Goal: Task Accomplishment & Management: Use online tool/utility

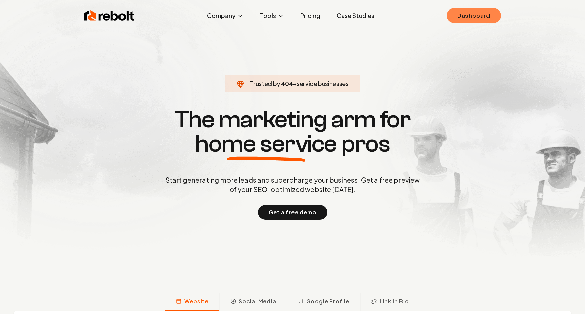
click at [463, 19] on link "Dashboard" at bounding box center [473, 15] width 54 height 15
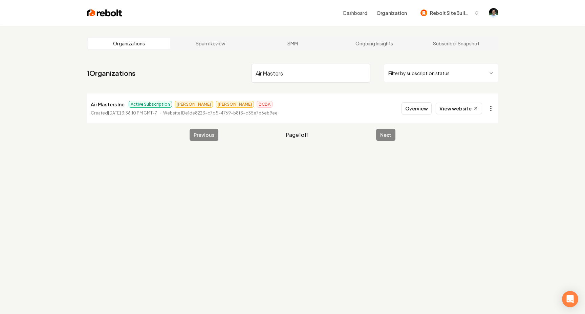
click at [489, 107] on html "Dashboard Organization Rebolt Site Builder Organizations Spam Review SMM Ongoin…" at bounding box center [292, 157] width 585 height 314
click at [468, 179] on link "View in Stripe" at bounding box center [474, 177] width 43 height 11
click at [280, 71] on input "Air Masters" at bounding box center [310, 73] width 119 height 19
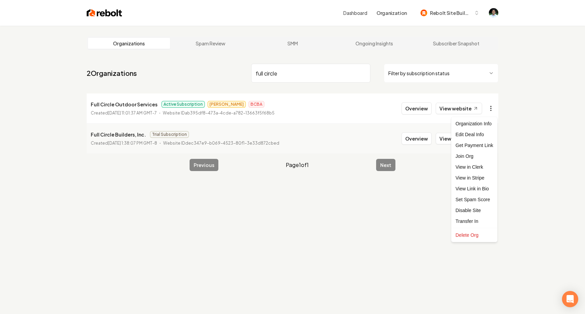
click at [494, 110] on html "Dashboard Organization Rebolt Site Builder Organizations Spam Review SMM Ongoin…" at bounding box center [292, 157] width 585 height 314
click at [474, 176] on link "View in Stripe" at bounding box center [474, 177] width 43 height 11
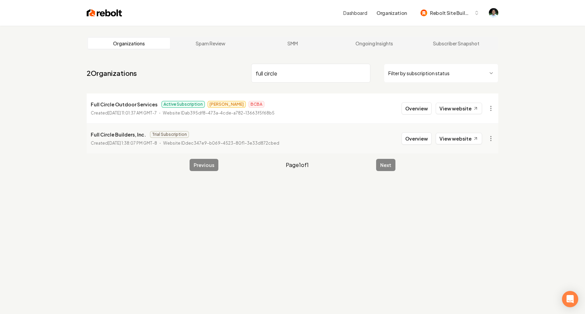
click at [291, 68] on input "full circle" at bounding box center [310, 73] width 119 height 19
type input "Oak"
click at [488, 110] on html "Dashboard Organization Rebolt Site Builder Organizations Spam Review SMM Ongoin…" at bounding box center [292, 157] width 585 height 314
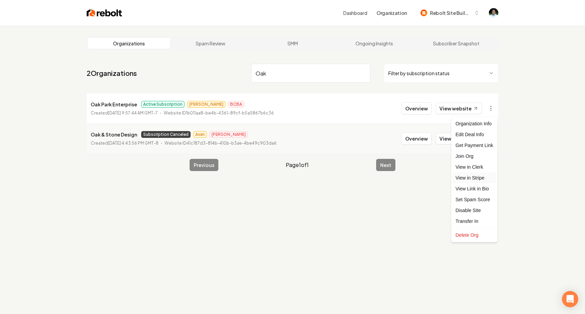
click at [472, 177] on link "View in Stripe" at bounding box center [474, 177] width 43 height 11
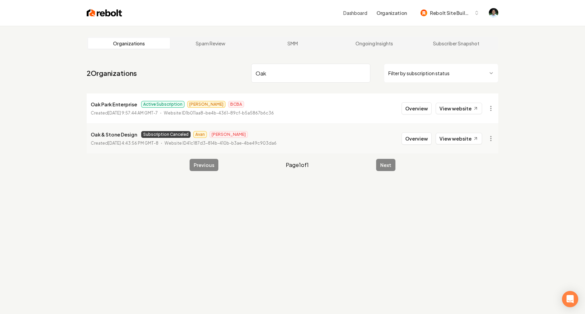
click at [291, 79] on input "Oak" at bounding box center [310, 73] width 119 height 19
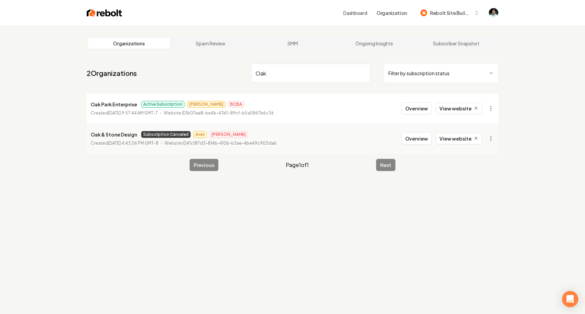
click at [291, 79] on input "Oak" at bounding box center [310, 73] width 119 height 19
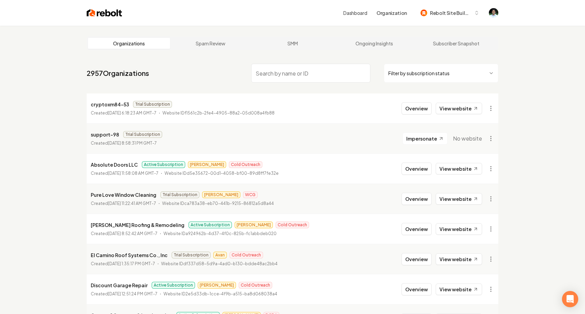
click at [275, 71] on input "search" at bounding box center [310, 73] width 119 height 19
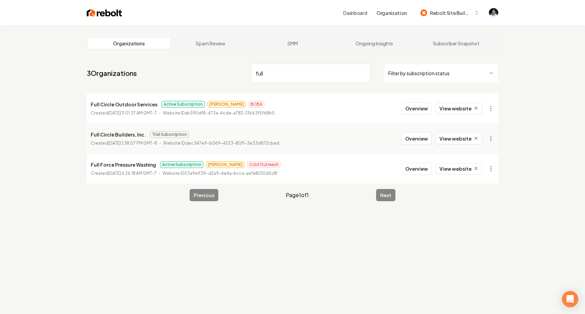
type input "full"
drag, startPoint x: 155, startPoint y: 104, endPoint x: 89, endPoint y: 103, distance: 65.7
click at [89, 103] on li "Full Circle Outdoor Services Active Subscription [PERSON_NAME] BCBA Created [DA…" at bounding box center [292, 108] width 411 height 30
copy p "Full Circle Outdoor Services"
click at [260, 31] on main "Organizations Spam Review SMM Ongoing Insights Subscriber Snapshot 3 Organizati…" at bounding box center [292, 119] width 433 height 186
